Goal: Feedback & Contribution: Leave review/rating

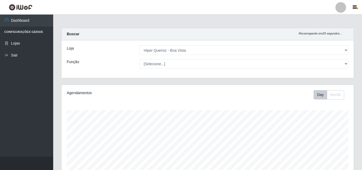
select select "514"
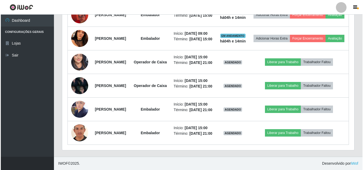
scroll to position [334, 0]
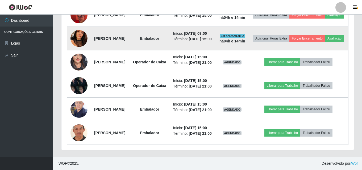
click at [80, 49] on img at bounding box center [78, 39] width 17 height 38
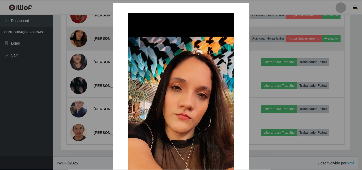
scroll to position [110, 289]
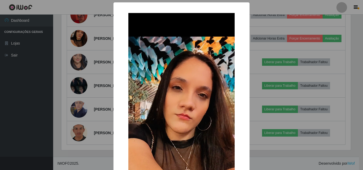
click at [82, 46] on div "× OK Cancel" at bounding box center [181, 85] width 363 height 170
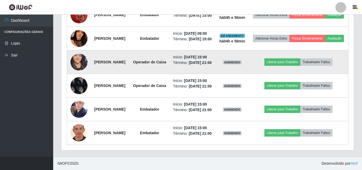
scroll to position [360, 0]
click at [75, 51] on img at bounding box center [78, 62] width 17 height 37
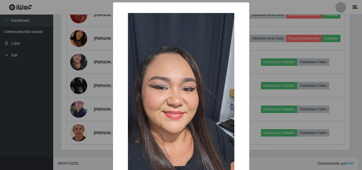
scroll to position [110, 289]
click at [254, 115] on div "× OK Cancel" at bounding box center [181, 85] width 363 height 170
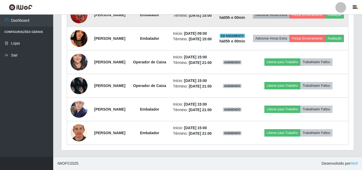
scroll to position [281, 0]
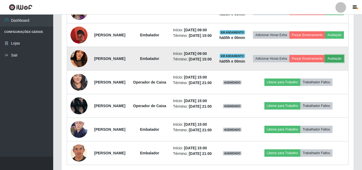
click at [325, 62] on button "Avaliação" at bounding box center [334, 58] width 19 height 7
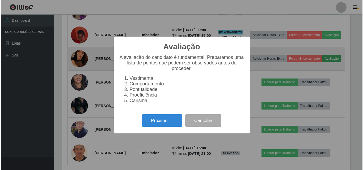
scroll to position [110, 289]
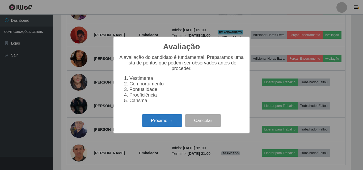
click at [154, 123] on button "Próximo →" at bounding box center [162, 121] width 40 height 12
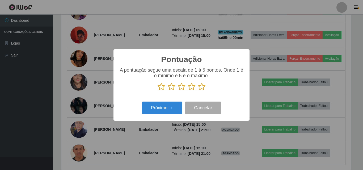
click at [202, 87] on icon at bounding box center [201, 87] width 7 height 8
click at [198, 91] on input "radio" at bounding box center [198, 91] width 0 height 0
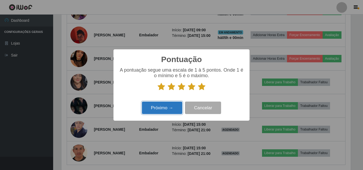
click at [163, 108] on button "Próximo →" at bounding box center [162, 108] width 40 height 12
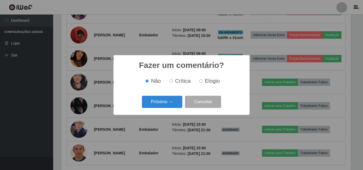
click at [201, 82] on input "Elogio" at bounding box center [200, 80] width 3 height 3
radio input "true"
click at [179, 100] on button "Próximo →" at bounding box center [162, 102] width 40 height 12
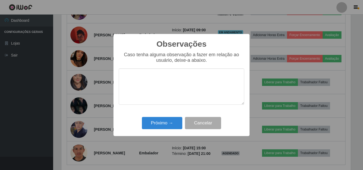
click at [171, 76] on textarea at bounding box center [181, 87] width 125 height 36
click at [207, 77] on textarea "EXERCE SUA FUNCAO DEMANEIRACORRETA" at bounding box center [181, 87] width 125 height 36
click at [183, 79] on textarea "EXERCE SUA FUNCAO [PERSON_NAME]" at bounding box center [181, 87] width 125 height 36
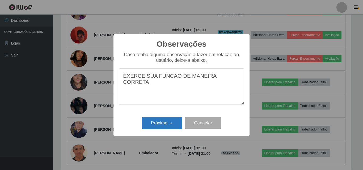
type textarea "EXERCE SUA FUNCAO DE MANEIRA CORRETA"
click at [163, 123] on button "Próximo →" at bounding box center [162, 123] width 40 height 12
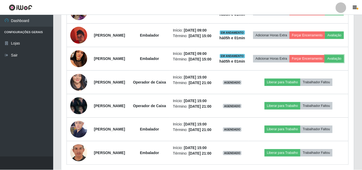
scroll to position [110, 292]
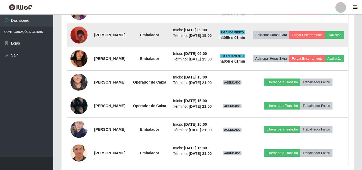
click at [75, 50] on img at bounding box center [78, 35] width 17 height 30
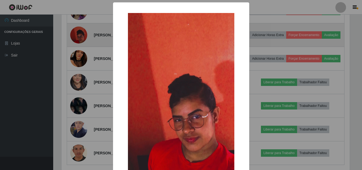
scroll to position [110, 289]
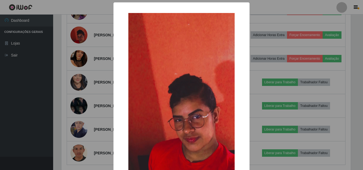
click at [86, 68] on div "× OK Cancel" at bounding box center [181, 85] width 363 height 170
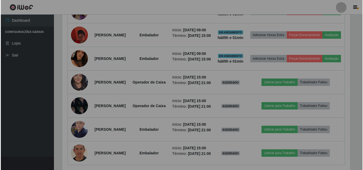
scroll to position [110, 292]
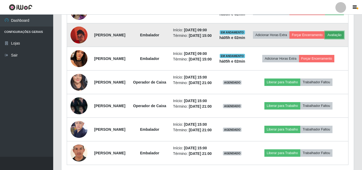
click at [325, 39] on button "Avaliação" at bounding box center [334, 34] width 19 height 7
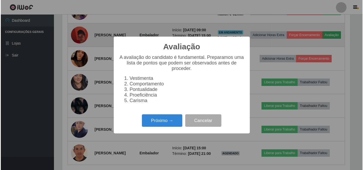
scroll to position [110, 289]
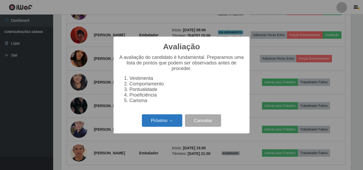
click at [172, 124] on button "Próximo →" at bounding box center [162, 121] width 40 height 12
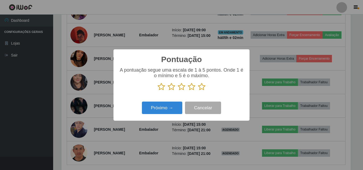
scroll to position [265718, 265539]
click at [201, 89] on icon at bounding box center [201, 87] width 7 height 8
click at [198, 91] on input "radio" at bounding box center [198, 91] width 0 height 0
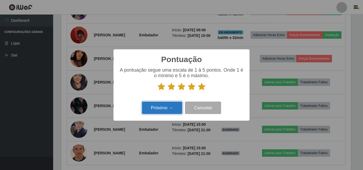
click at [166, 111] on button "Próximo →" at bounding box center [162, 108] width 40 height 12
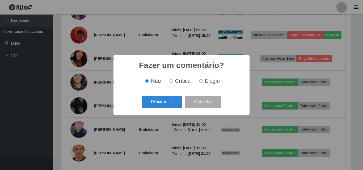
click at [203, 82] on label "Elogio" at bounding box center [208, 81] width 23 height 6
click at [203, 82] on input "Elogio" at bounding box center [200, 80] width 3 height 3
radio input "true"
click at [170, 105] on button "Próximo →" at bounding box center [162, 102] width 40 height 12
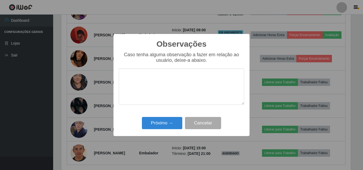
click at [162, 83] on textarea at bounding box center [181, 87] width 125 height 36
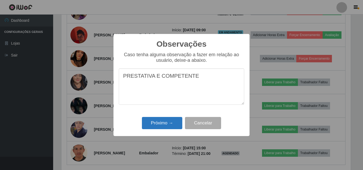
type textarea "PRESTATIVA E COMPETENTE"
click at [163, 124] on button "Próximo →" at bounding box center [162, 123] width 40 height 12
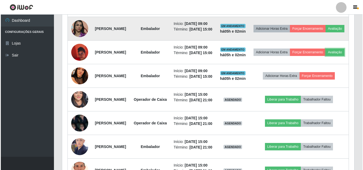
scroll to position [254, 0]
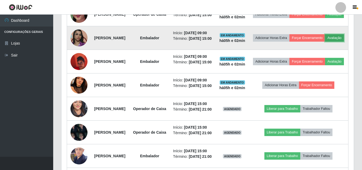
click at [325, 42] on button "Avaliação" at bounding box center [334, 37] width 19 height 7
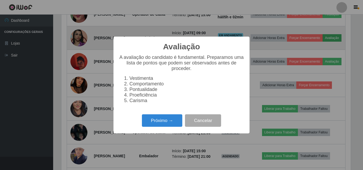
scroll to position [110, 289]
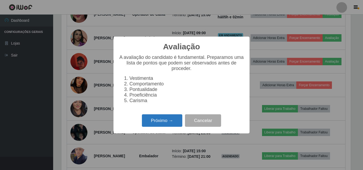
click at [172, 124] on button "Próximo →" at bounding box center [162, 121] width 40 height 12
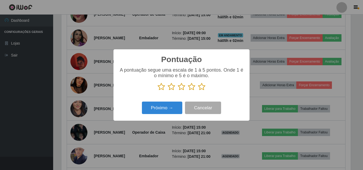
click at [199, 88] on icon at bounding box center [201, 87] width 7 height 8
click at [198, 91] on input "radio" at bounding box center [198, 91] width 0 height 0
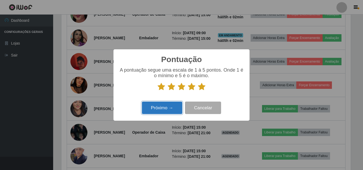
click at [146, 108] on button "Próximo →" at bounding box center [162, 108] width 40 height 12
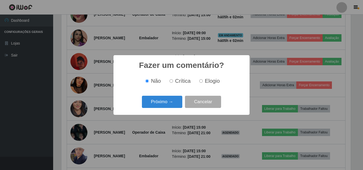
click at [200, 82] on input "Elogio" at bounding box center [200, 80] width 3 height 3
radio input "true"
click at [172, 102] on button "Próximo →" at bounding box center [162, 102] width 40 height 12
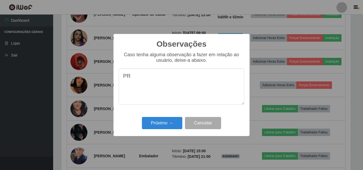
type textarea "P"
type textarea "D"
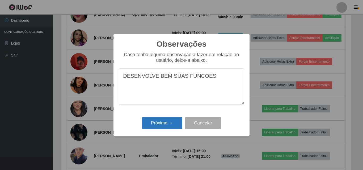
type textarea "DESENVOLVE BEM SUAS FUNCOES"
click at [167, 125] on button "Próximo →" at bounding box center [162, 123] width 40 height 12
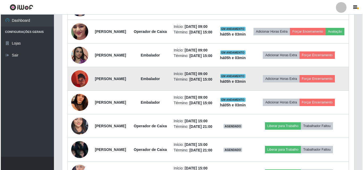
scroll to position [228, 0]
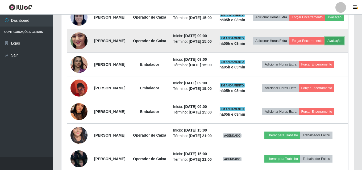
click at [325, 45] on button "Avaliação" at bounding box center [334, 40] width 19 height 7
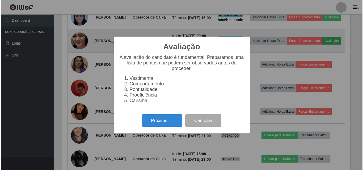
scroll to position [110, 289]
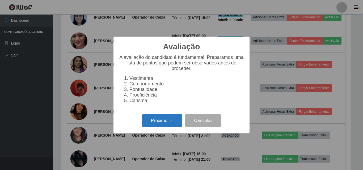
click at [172, 124] on button "Próximo →" at bounding box center [162, 121] width 40 height 12
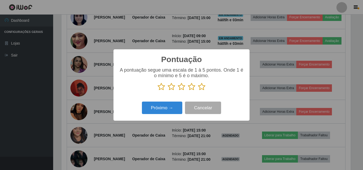
click at [200, 88] on icon at bounding box center [201, 87] width 7 height 8
click at [198, 91] on input "radio" at bounding box center [198, 91] width 0 height 0
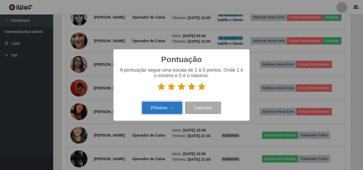
click at [154, 111] on button "Próximo →" at bounding box center [162, 108] width 40 height 12
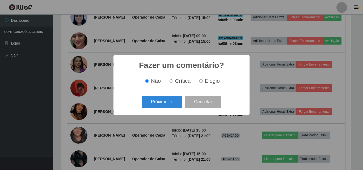
click at [200, 83] on input "Elogio" at bounding box center [200, 80] width 3 height 3
radio input "true"
click at [160, 104] on button "Próximo →" at bounding box center [162, 102] width 40 height 12
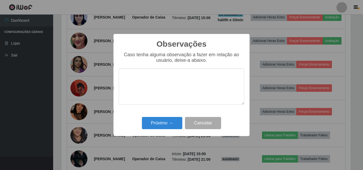
click at [176, 78] on textarea at bounding box center [181, 87] width 125 height 36
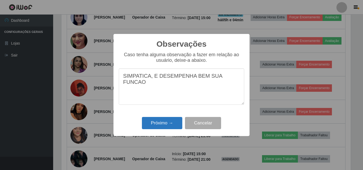
type textarea "SIMPATICA, E DESEMPENHA BEM SUA FUNCAO"
click at [162, 127] on button "Próximo →" at bounding box center [162, 123] width 40 height 12
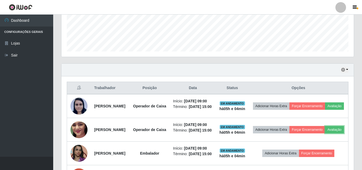
scroll to position [148, 0]
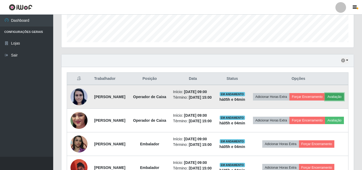
click at [325, 101] on button "Avaliação" at bounding box center [334, 96] width 19 height 7
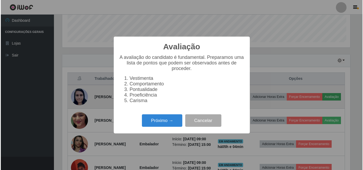
scroll to position [110, 289]
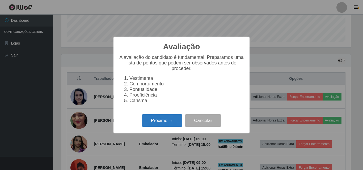
click at [173, 124] on button "Próximo →" at bounding box center [162, 121] width 40 height 12
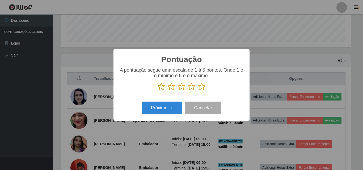
scroll to position [265718, 265539]
click at [201, 89] on icon at bounding box center [201, 87] width 7 height 8
click at [198, 91] on input "radio" at bounding box center [198, 91] width 0 height 0
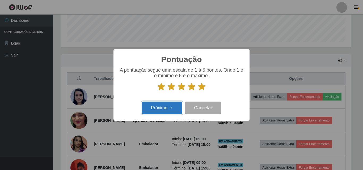
click at [170, 109] on button "Próximo →" at bounding box center [162, 108] width 40 height 12
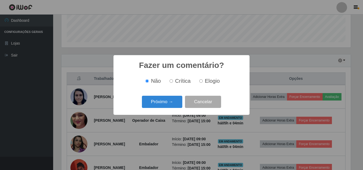
click at [200, 82] on input "Elogio" at bounding box center [200, 80] width 3 height 3
radio input "true"
click at [166, 102] on button "Próximo →" at bounding box center [162, 102] width 40 height 12
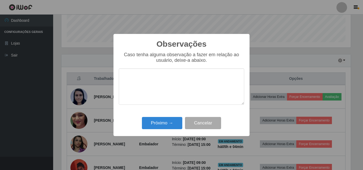
click at [156, 75] on textarea at bounding box center [181, 87] width 125 height 36
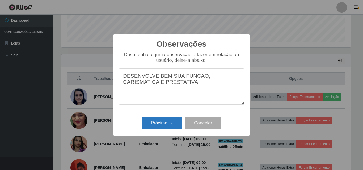
type textarea "DESENVOLVE BEM SUA FUNCAO, CARISMATICA E PRESTATIVA"
click at [162, 129] on button "Próximo →" at bounding box center [162, 123] width 40 height 12
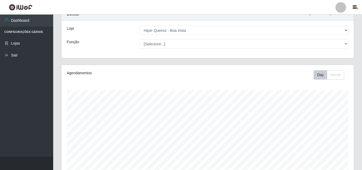
scroll to position [0, 0]
